Goal: Transaction & Acquisition: Purchase product/service

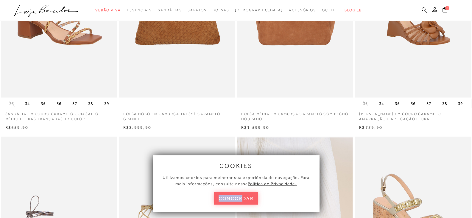
scroll to position [119, 0]
click at [233, 196] on button "concordar" at bounding box center [236, 198] width 44 height 12
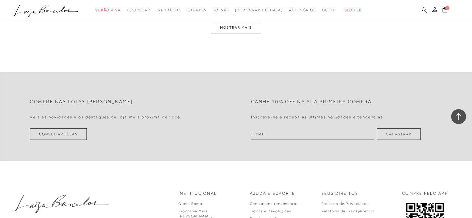
scroll to position [1371, 0]
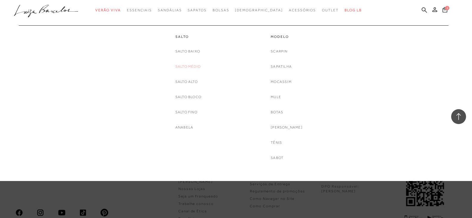
click at [187, 66] on link "Salto Médio" at bounding box center [188, 66] width 25 height 6
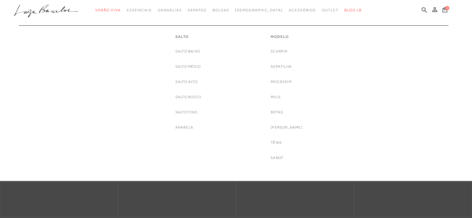
click at [188, 80] on link "Salto Alto" at bounding box center [187, 82] width 22 height 6
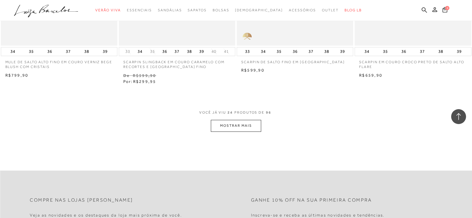
scroll to position [1252, 0]
click at [231, 124] on button "MOSTRAR MAIS" at bounding box center [236, 126] width 50 height 12
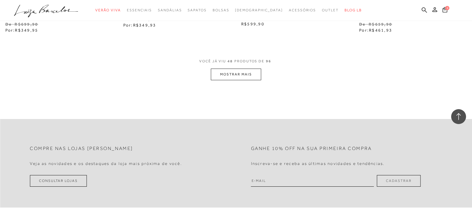
scroll to position [2533, 0]
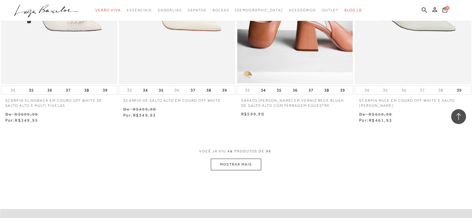
click at [240, 160] on button "MOSTRAR MAIS" at bounding box center [236, 165] width 50 height 12
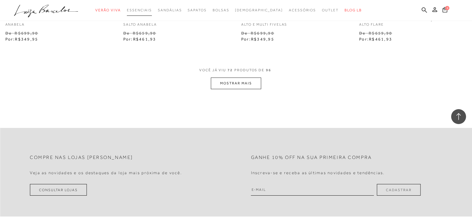
scroll to position [3815, 0]
